Goal: Information Seeking & Learning: Learn about a topic

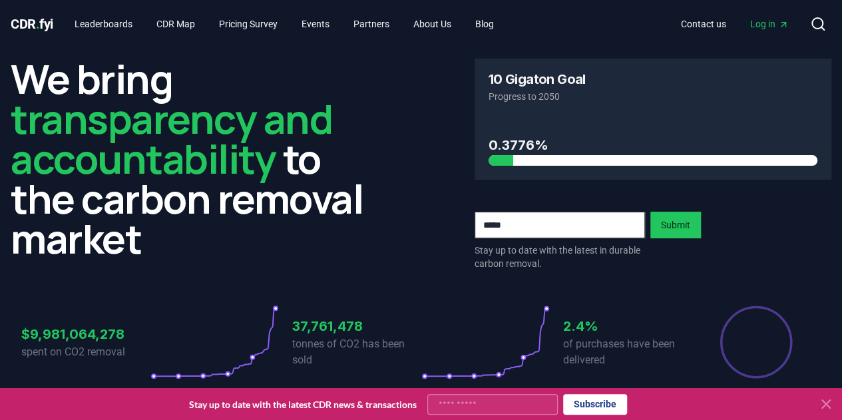
click at [829, 407] on icon at bounding box center [826, 404] width 16 height 16
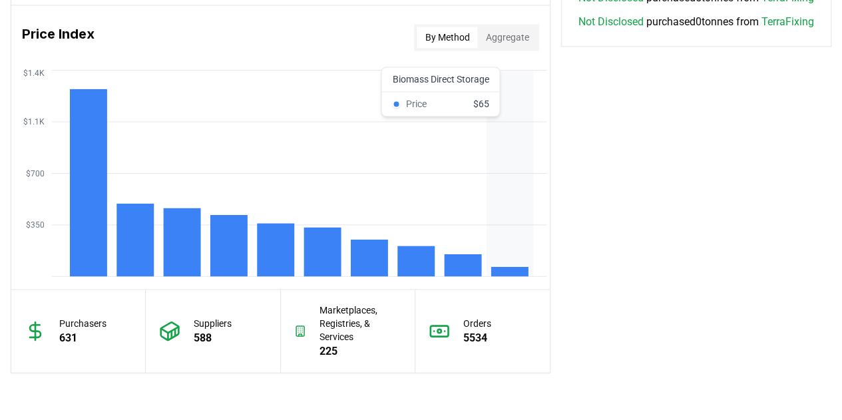
scroll to position [1107, 0]
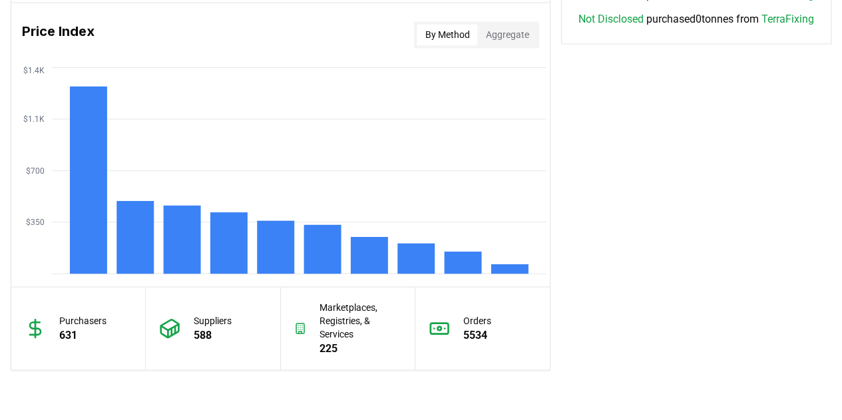
click at [495, 29] on button "Aggregate" at bounding box center [506, 34] width 59 height 21
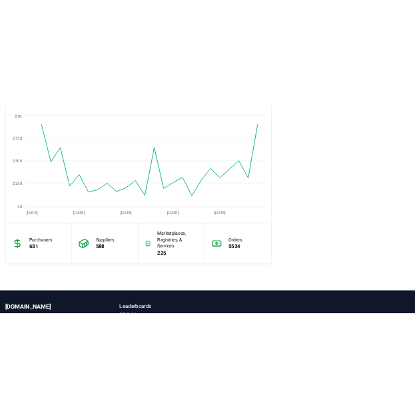
scroll to position [1157, 0]
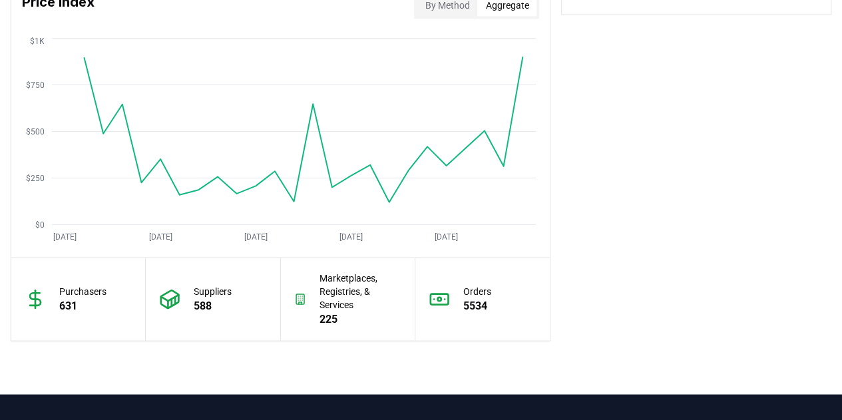
scroll to position [1112, 0]
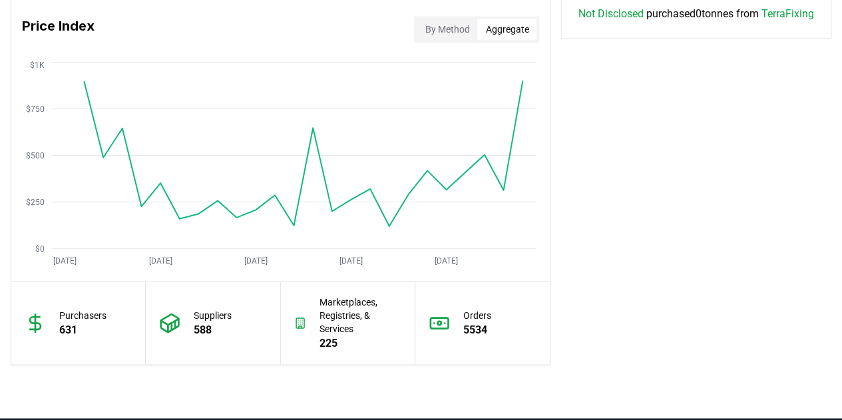
click at [459, 317] on div "Orders 5534" at bounding box center [482, 322] width 134 height 83
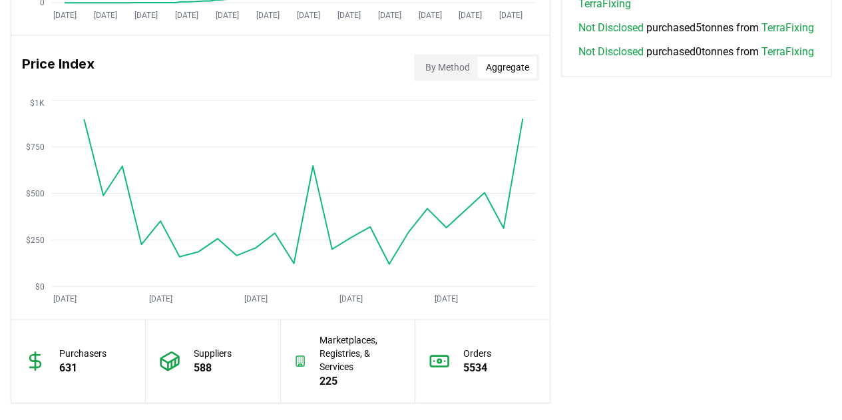
scroll to position [1074, 0]
click at [463, 205] on icon "[DATE] [DATE] [DATE] [DATE] [DATE] $0 $250 $500 $750 $1K" at bounding box center [275, 202] width 528 height 213
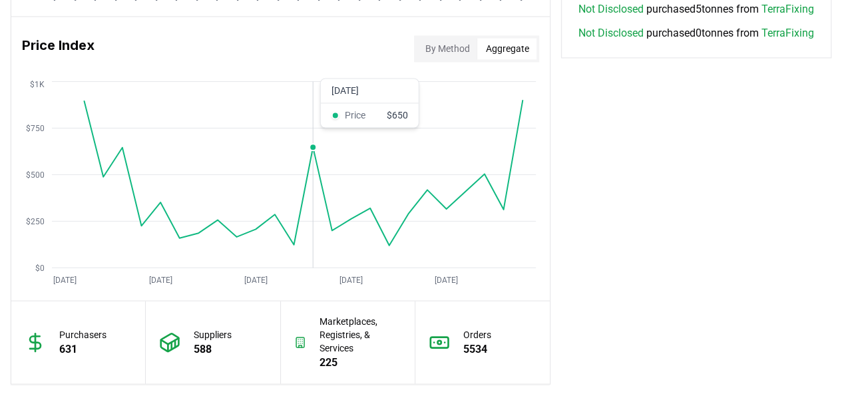
scroll to position [1091, 0]
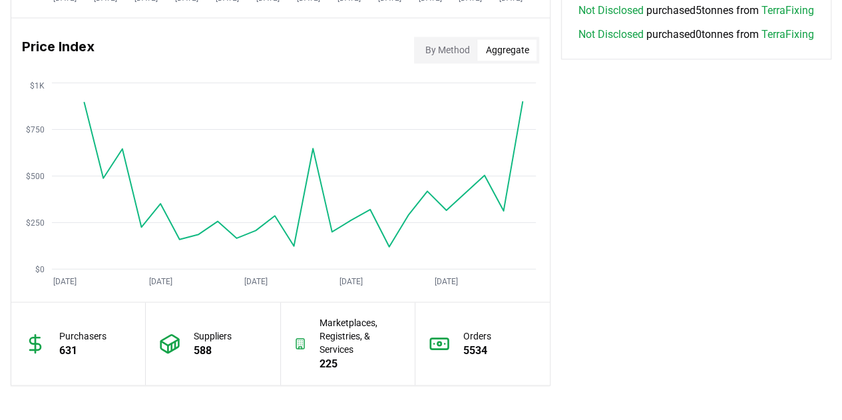
click at [67, 339] on p "Purchasers" at bounding box center [82, 335] width 47 height 13
click at [43, 339] on icon at bounding box center [35, 343] width 21 height 21
click at [32, 345] on icon at bounding box center [35, 343] width 21 height 21
click at [106, 164] on icon "[DATE] [DATE] [DATE] [DATE] [DATE] $0 $250 $500 $750 $1K" at bounding box center [275, 185] width 528 height 213
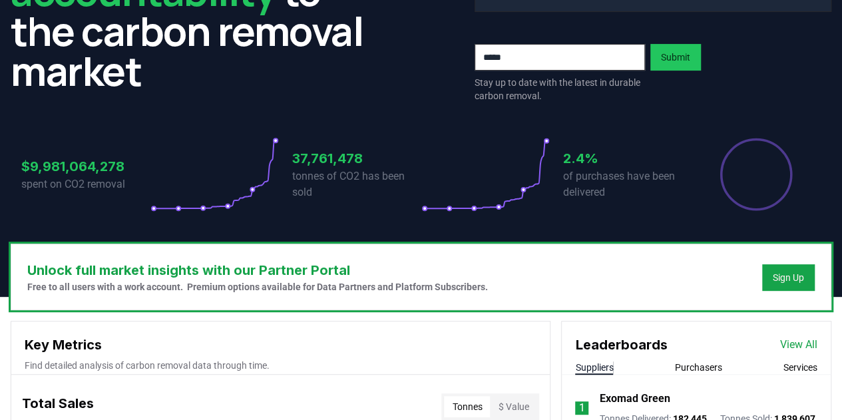
scroll to position [0, 0]
